Goal: Task Accomplishment & Management: Use online tool/utility

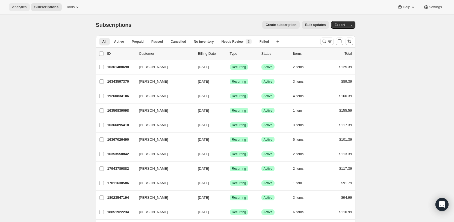
click at [24, 8] on span "Analytics" at bounding box center [19, 7] width 14 height 4
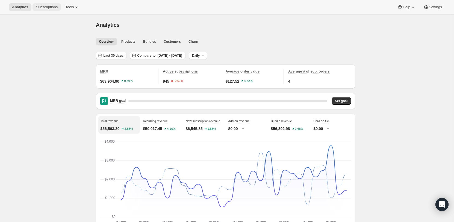
click at [41, 7] on span "Subscriptions" at bounding box center [47, 7] width 22 height 4
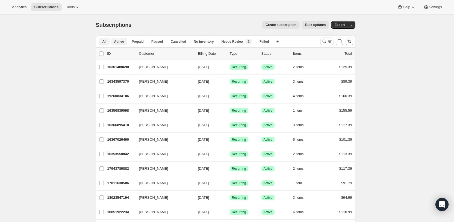
click at [119, 42] on span "Active" at bounding box center [119, 41] width 10 height 4
click at [356, 26] on button "button" at bounding box center [352, 25] width 8 height 8
click at [338, 34] on span "Subscription data" at bounding box center [323, 36] width 27 height 4
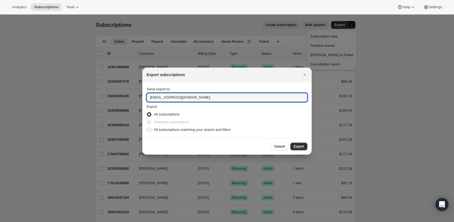
drag, startPoint x: 193, startPoint y: 98, endPoint x: 124, endPoint y: 103, distance: 68.8
type input "ginger.castle@deutschfamily.com"
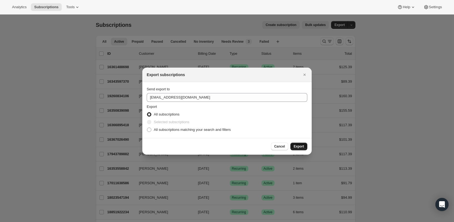
click at [302, 145] on span "Export" at bounding box center [299, 146] width 10 height 4
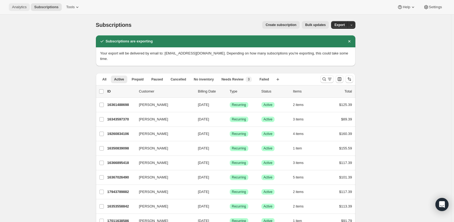
click at [23, 5] on span "Analytics" at bounding box center [19, 7] width 14 height 4
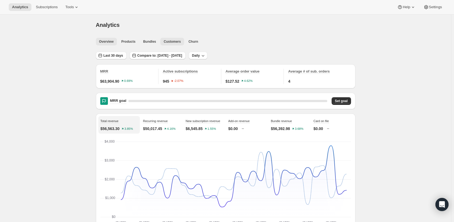
click at [169, 42] on span "Customers" at bounding box center [172, 41] width 17 height 4
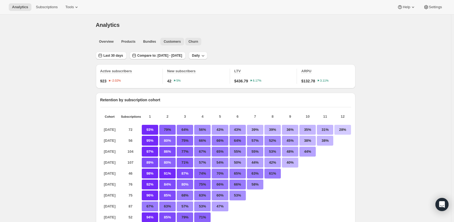
click at [194, 41] on span "Churn" at bounding box center [194, 41] width 10 height 4
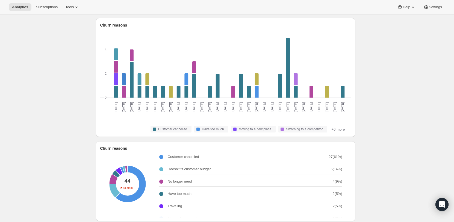
scroll to position [50, 0]
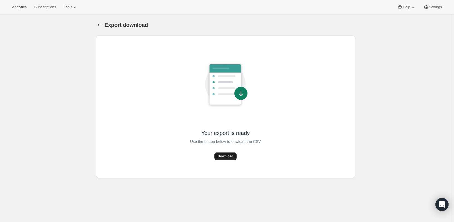
click at [226, 156] on span "Download" at bounding box center [226, 156] width 16 height 4
